Goal: Find specific page/section: Find specific page/section

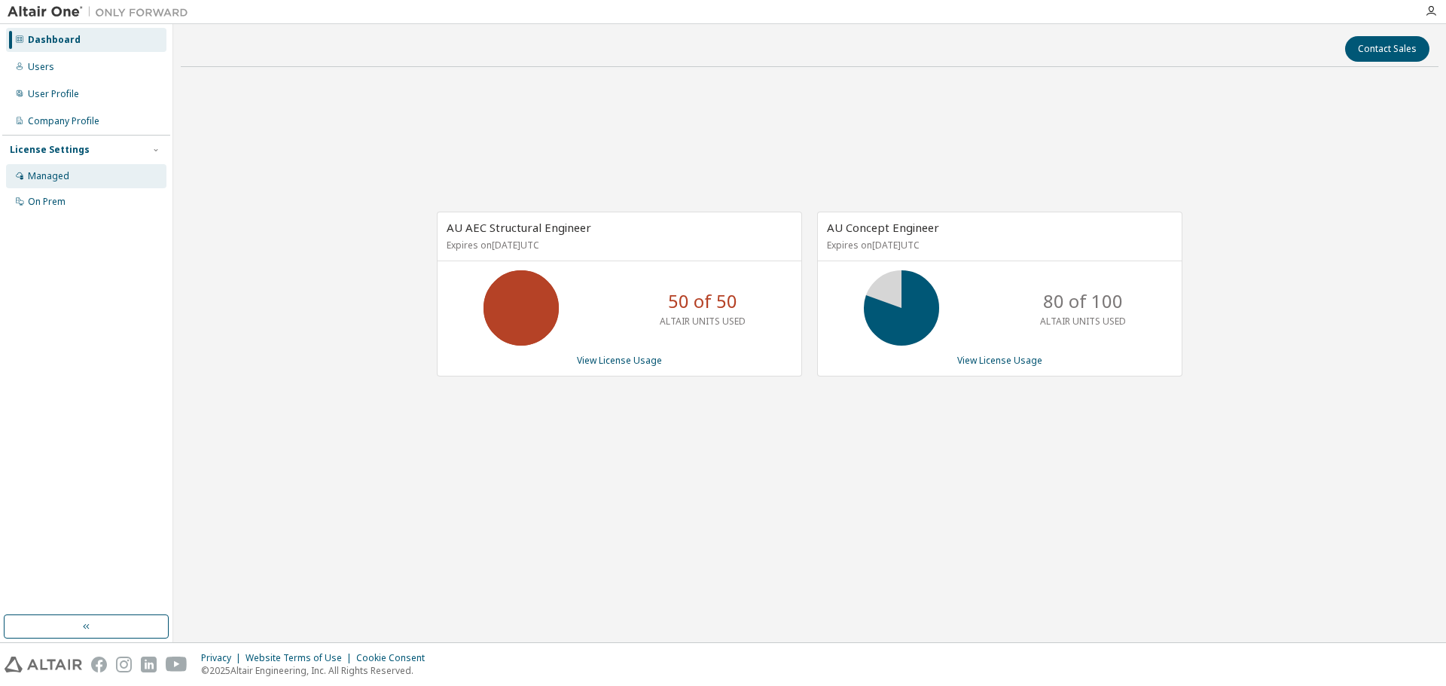
click at [53, 178] on div "Managed" at bounding box center [48, 176] width 41 height 12
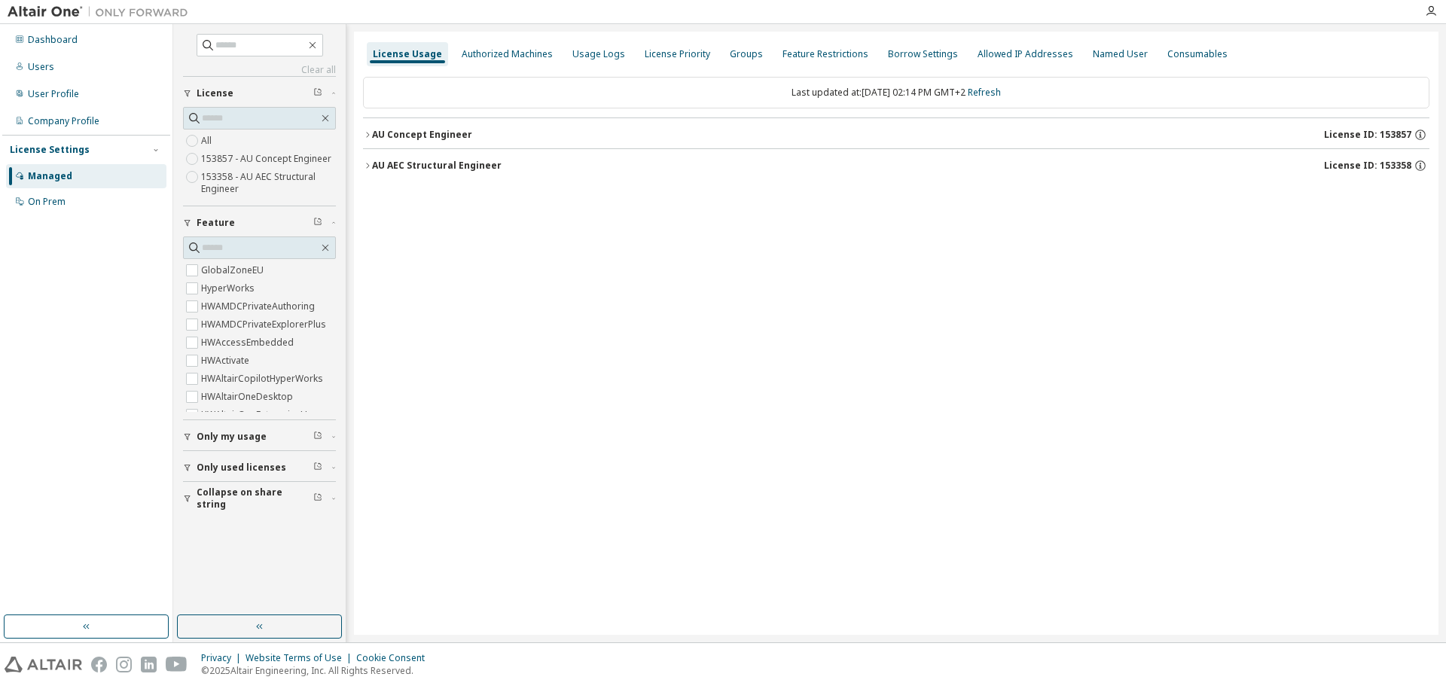
click at [370, 133] on icon "button" at bounding box center [367, 134] width 9 height 9
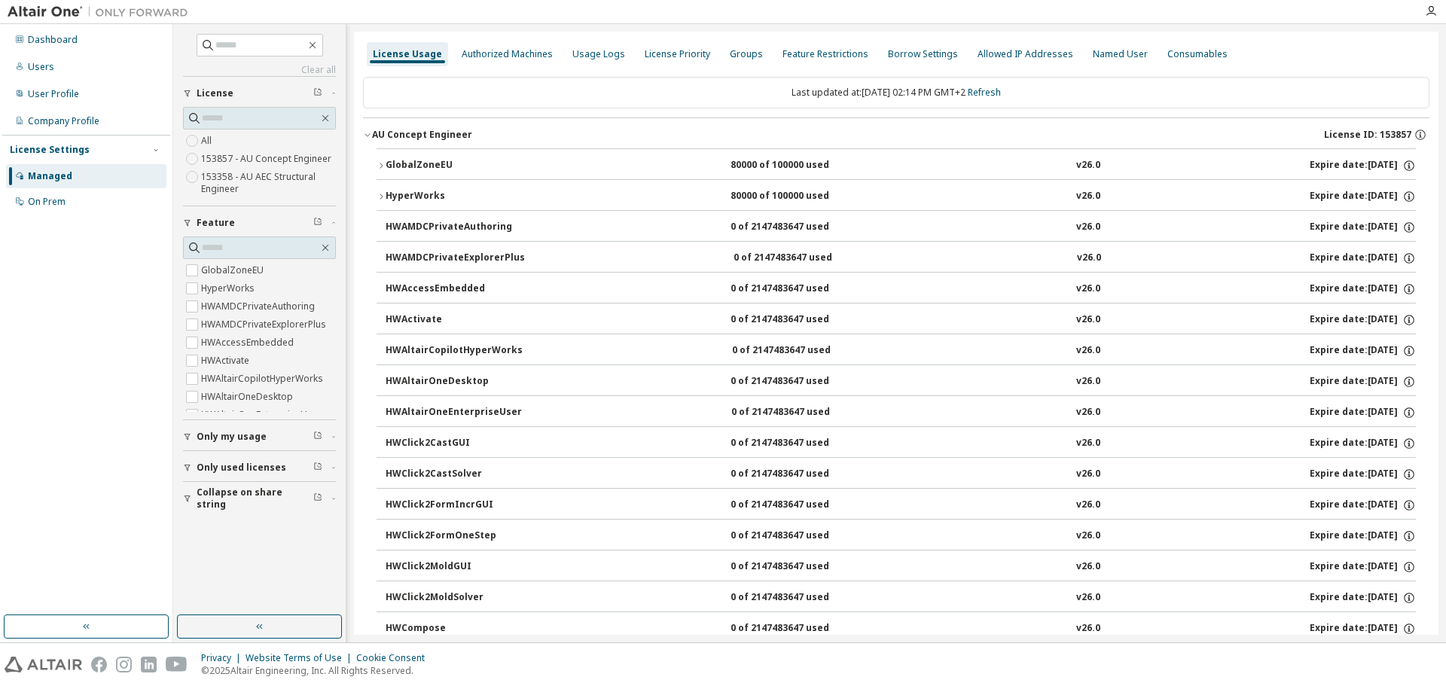
click at [379, 164] on icon "button" at bounding box center [381, 165] width 9 height 9
